Goal: Information Seeking & Learning: Find specific page/section

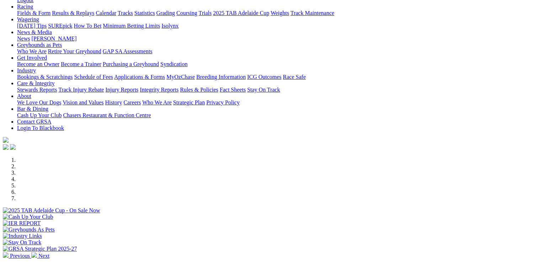
scroll to position [178, 0]
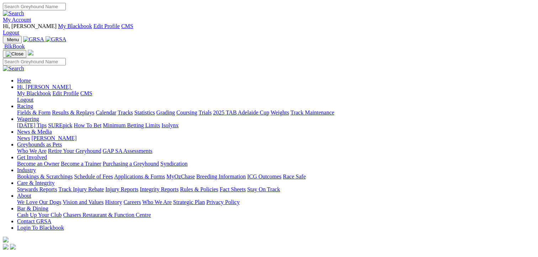
click at [33, 103] on link "Racing" at bounding box center [25, 106] width 16 height 6
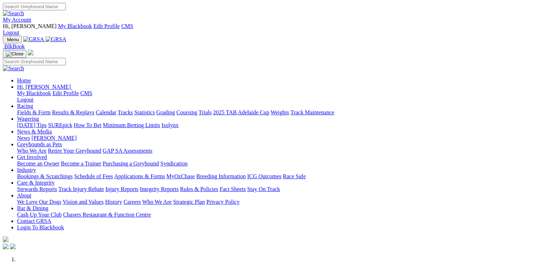
click at [33, 103] on link "Racing" at bounding box center [25, 106] width 16 height 6
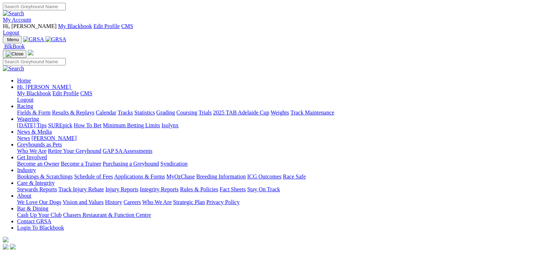
click at [26, 110] on link "Fields & Form" at bounding box center [33, 113] width 33 height 6
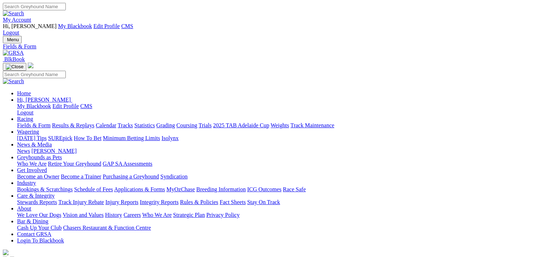
select select "NSW"
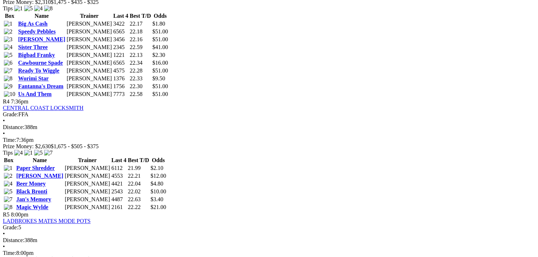
scroll to position [711, 0]
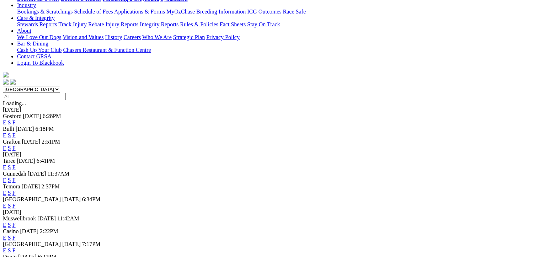
scroll to position [249, 0]
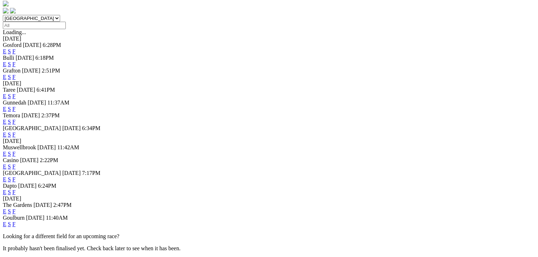
click at [16, 164] on link "F" at bounding box center [13, 167] width 3 height 6
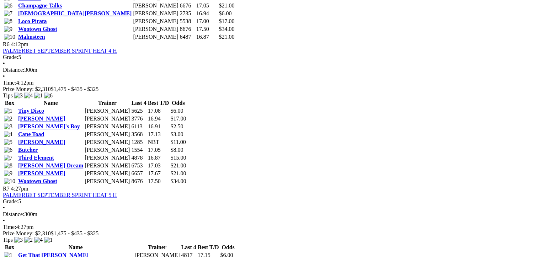
scroll to position [1102, 0]
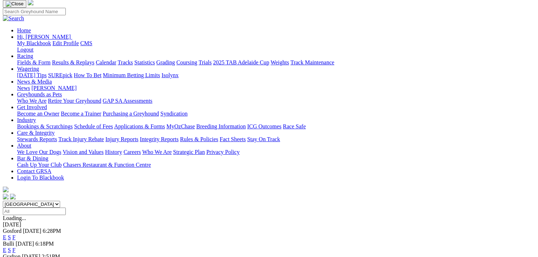
scroll to position [71, 0]
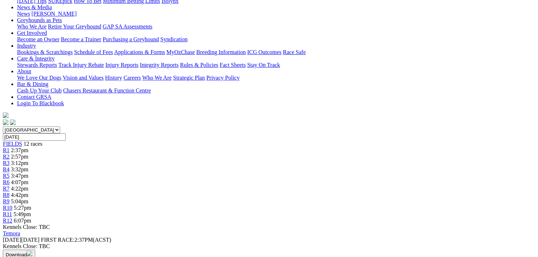
scroll to position [107, 0]
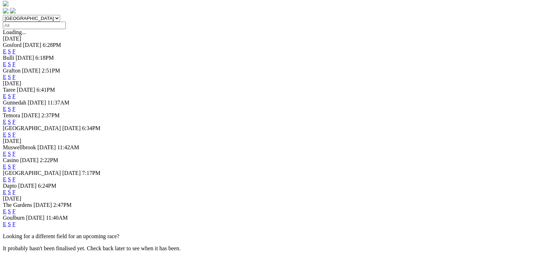
scroll to position [320, 0]
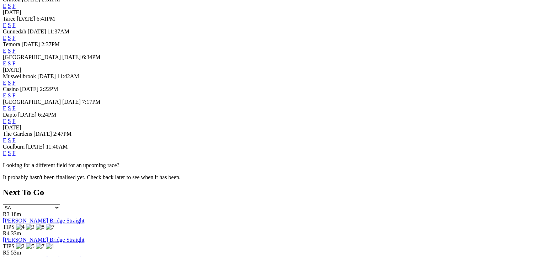
click at [16, 118] on link "F" at bounding box center [13, 121] width 3 height 6
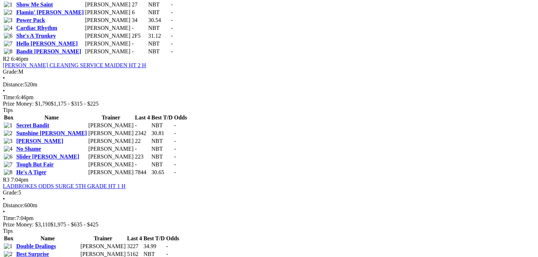
scroll to position [462, 0]
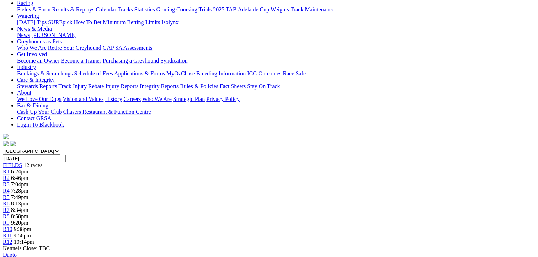
scroll to position [36, 0]
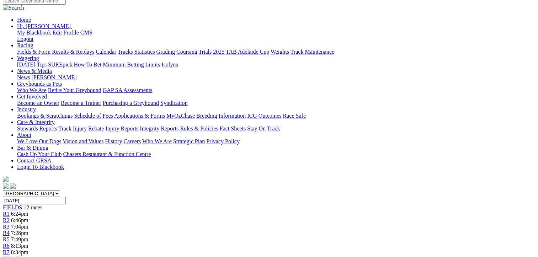
scroll to position [36, 0]
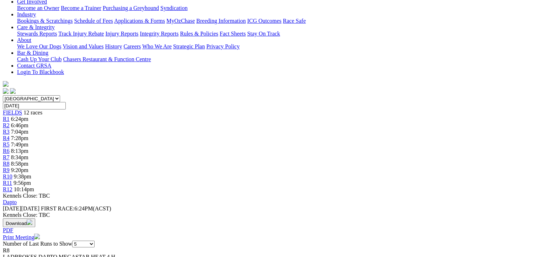
scroll to position [71, 0]
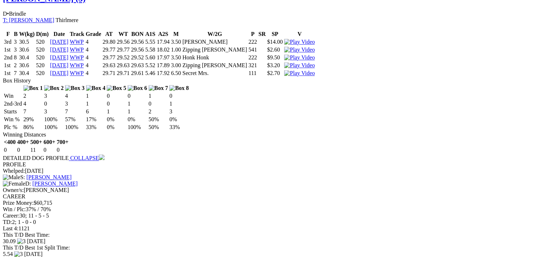
scroll to position [960, 0]
